Goal: Task Accomplishment & Management: Complete application form

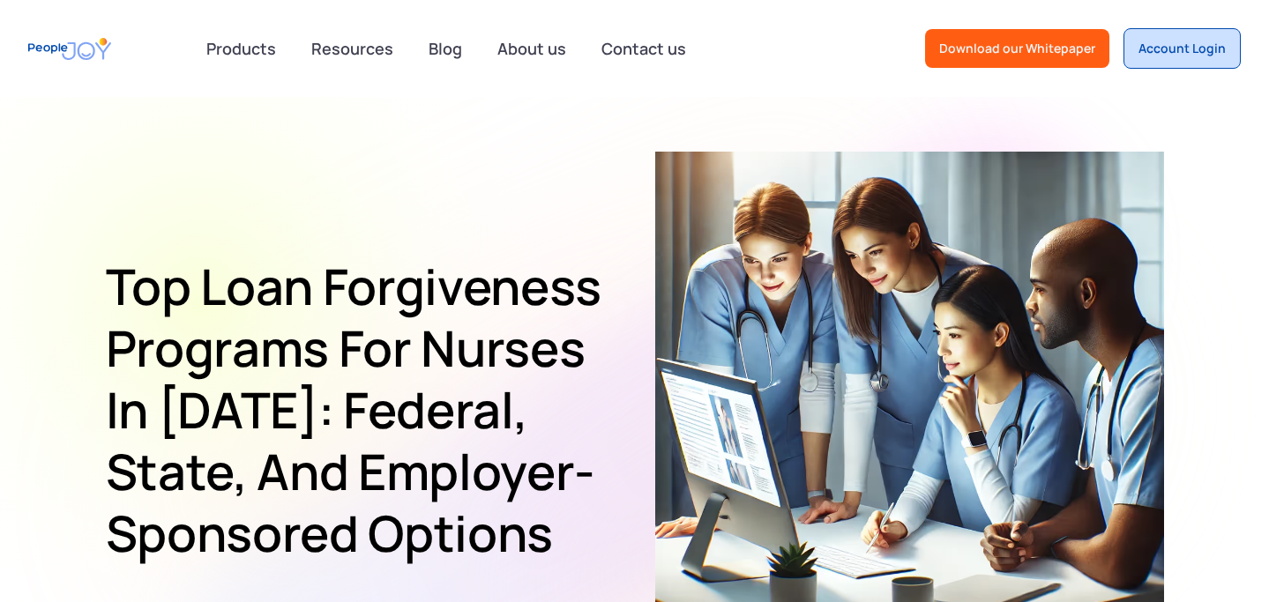
click at [1159, 53] on div "Account Login" at bounding box center [1181, 49] width 87 height 18
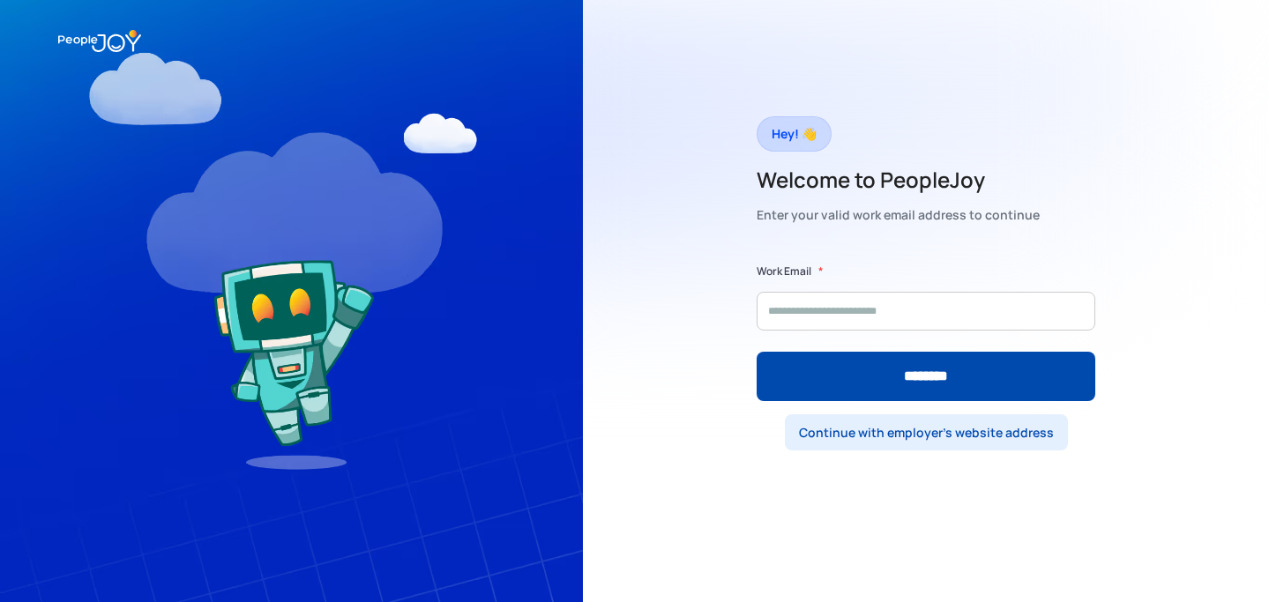
click at [869, 441] on link "Continue with employer's website address" at bounding box center [926, 432] width 283 height 36
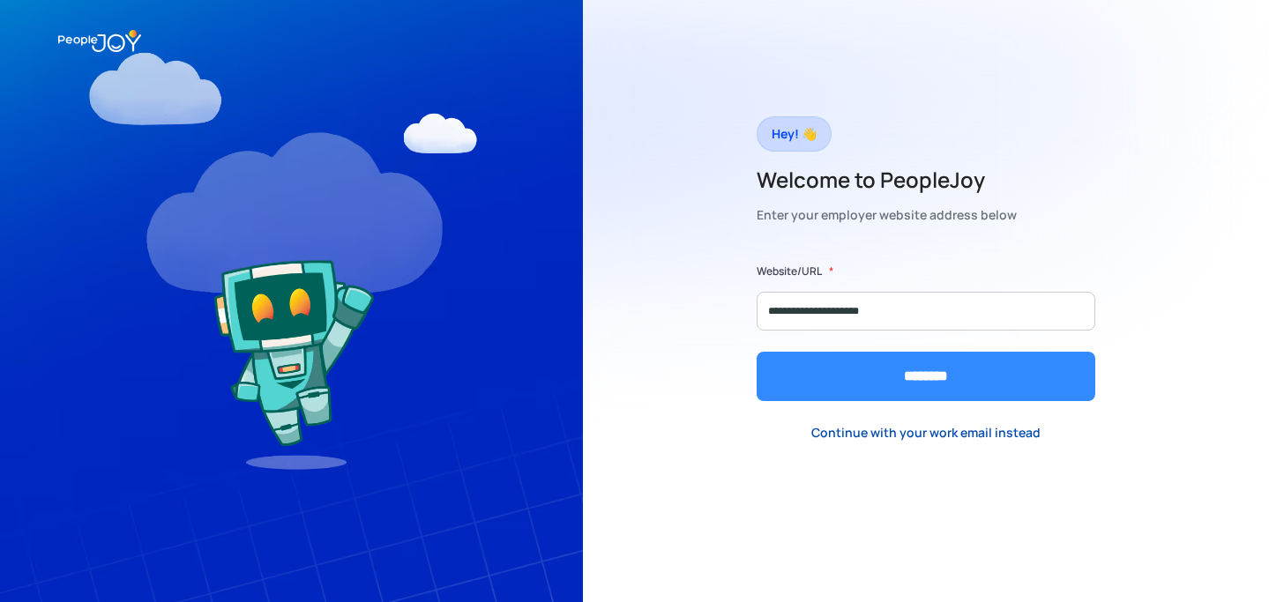
type input "**********"
click at [871, 374] on input "********" at bounding box center [926, 376] width 339 height 49
